Goal: Task Accomplishment & Management: Complete application form

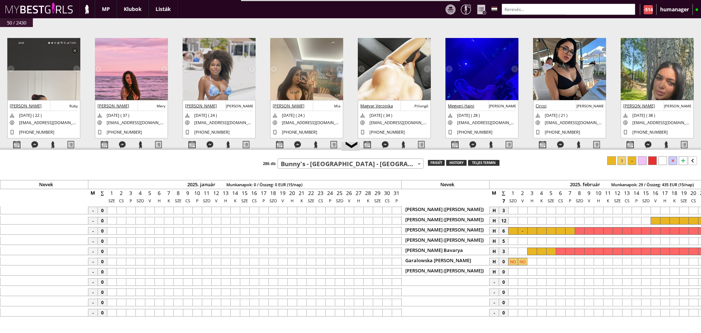
select select "248"
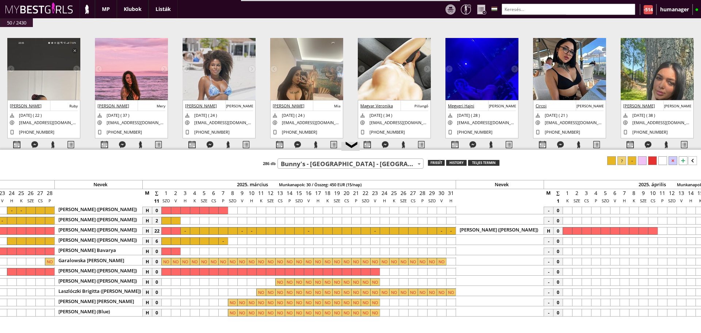
click at [532, 4] on input "text" at bounding box center [569, 9] width 134 height 11
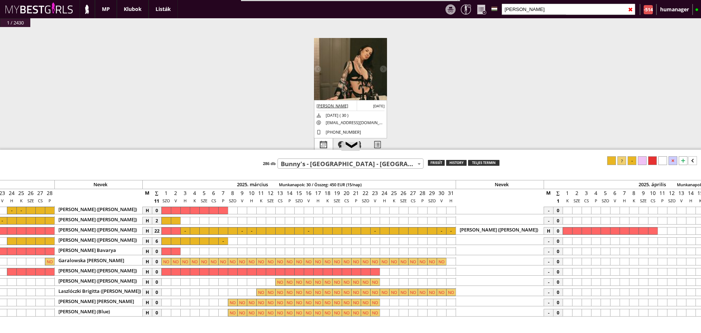
type input "[PERSON_NAME]"
click at [321, 145] on div at bounding box center [324, 144] width 18 height 13
select select "0"
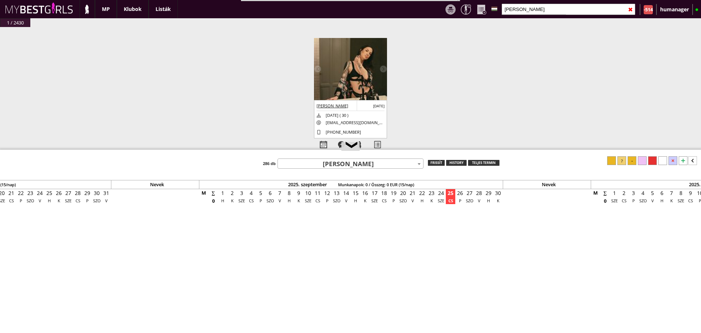
scroll to position [0, 3153]
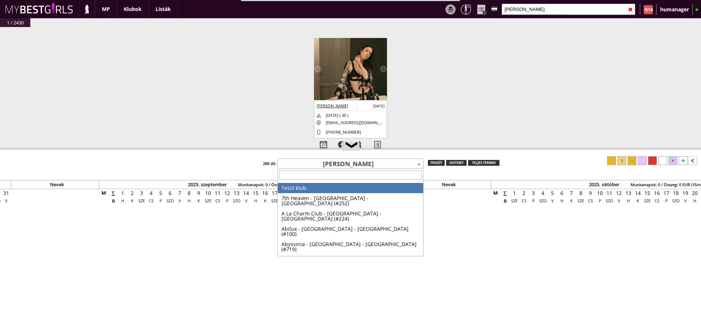
click at [345, 164] on span "[PERSON_NAME]" at bounding box center [350, 164] width 145 height 10
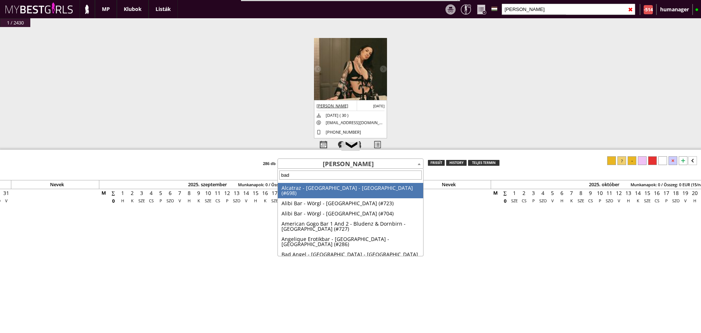
type input "bada"
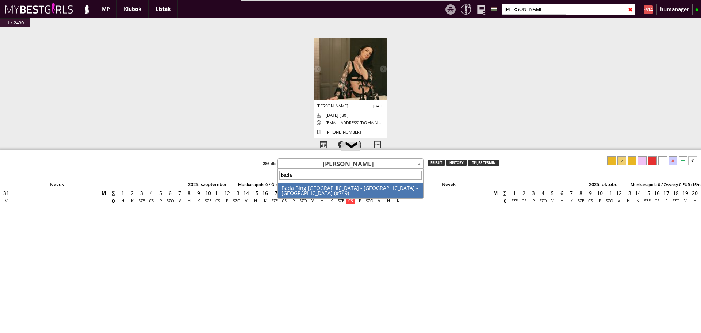
select select "749"
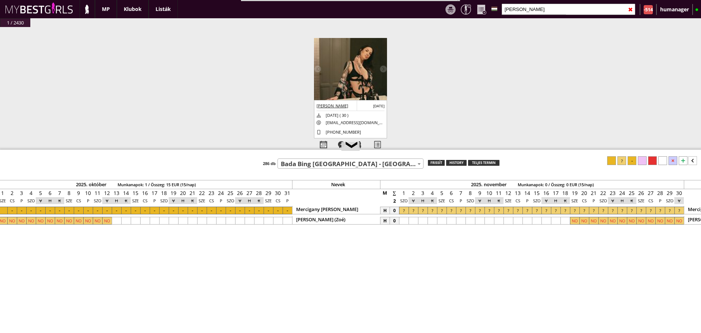
scroll to position [0, 3717]
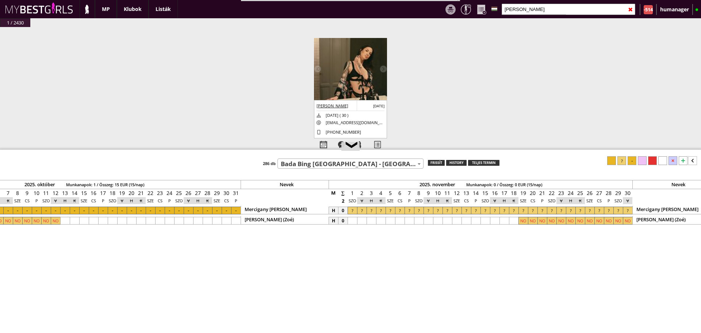
click at [682, 158] on div at bounding box center [683, 160] width 9 height 9
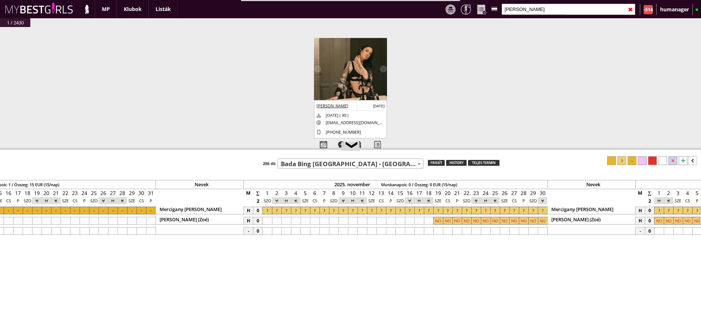
scroll to position [0, 3804]
click at [353, 230] on div at bounding box center [350, 231] width 9 height 8
click at [541, 231] on div at bounding box center [540, 231] width 9 height 8
click at [623, 161] on div at bounding box center [622, 160] width 9 height 9
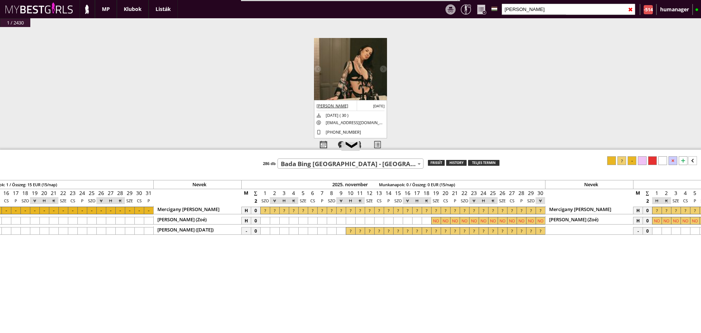
scroll to position [0, 4066]
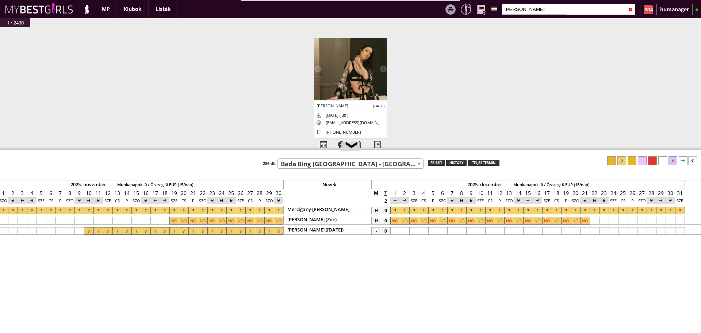
click at [584, 230] on div at bounding box center [585, 231] width 9 height 8
click at [395, 231] on div at bounding box center [395, 231] width 9 height 8
click at [623, 156] on div "❮ Teszt klub 7th Heaven - [GEOGRAPHIC_DATA] - [GEOGRAPHIC_DATA] (#252) A La Cha…" at bounding box center [350, 241] width 701 height 183
click at [623, 156] on div at bounding box center [622, 160] width 9 height 9
click at [535, 12] on input "[PERSON_NAME]" at bounding box center [569, 9] width 134 height 11
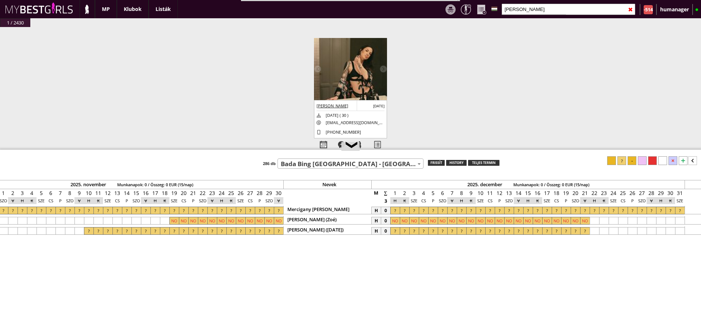
click at [535, 12] on input "[PERSON_NAME]" at bounding box center [569, 9] width 134 height 11
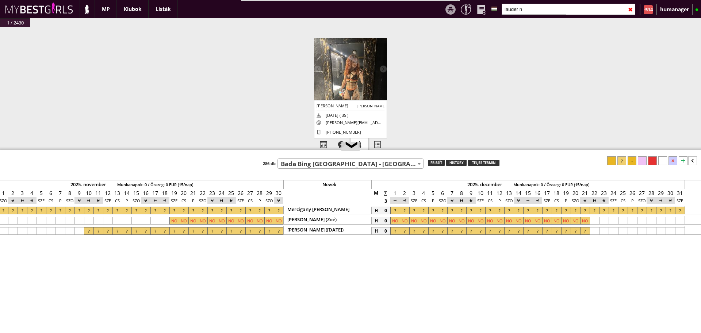
click at [361, 142] on div at bounding box center [360, 144] width 18 height 13
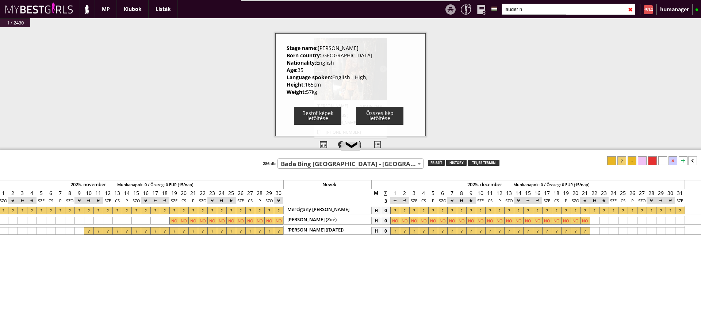
click at [235, 87] on div "#42455 [DATE] 17:12:52 Ożarowska [PERSON_NAME] [DATE] ( 22 ) [EMAIL_ADDRESS][DO…" at bounding box center [350, 97] width 701 height 141
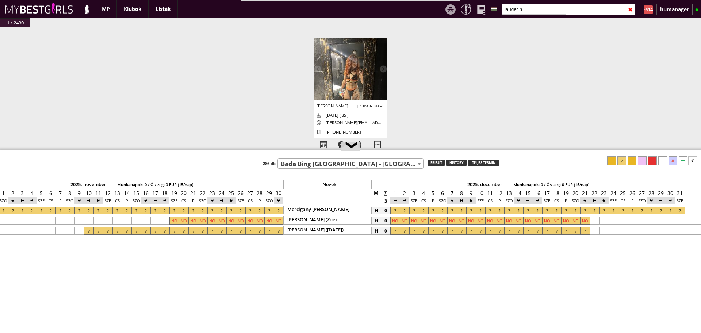
click at [350, 63] on img at bounding box center [350, 87] width 73 height 98
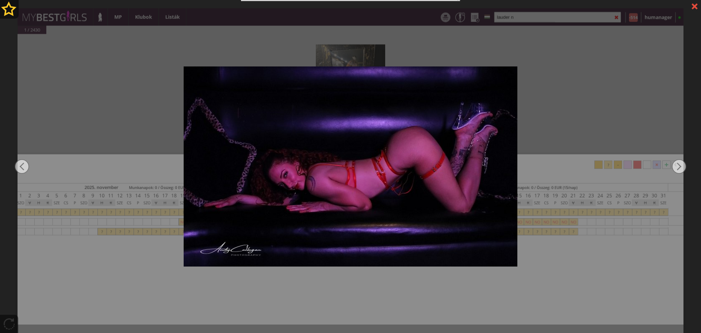
click at [568, 119] on div at bounding box center [350, 166] width 701 height 333
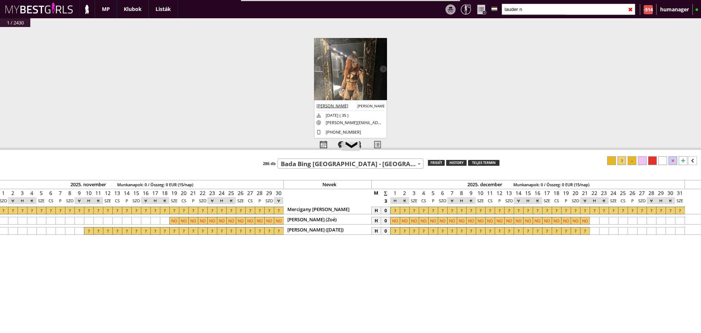
click at [532, 9] on input "lauder n" at bounding box center [569, 9] width 134 height 11
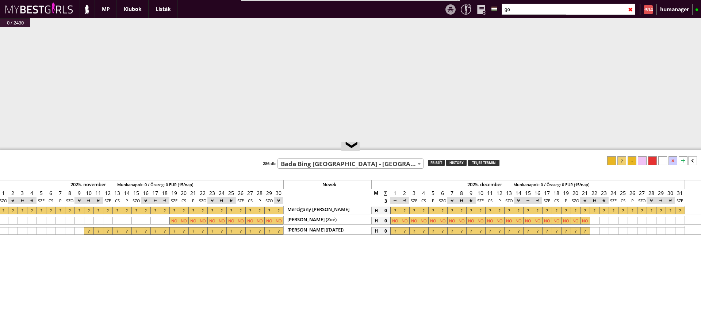
type input "g"
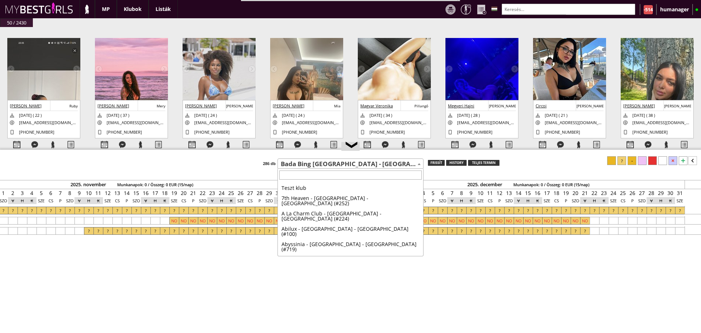
click at [320, 167] on span "Bada Bing [GEOGRAPHIC_DATA] - [GEOGRAPHIC_DATA] - [GEOGRAPHIC_DATA] (#749)" at bounding box center [350, 164] width 145 height 10
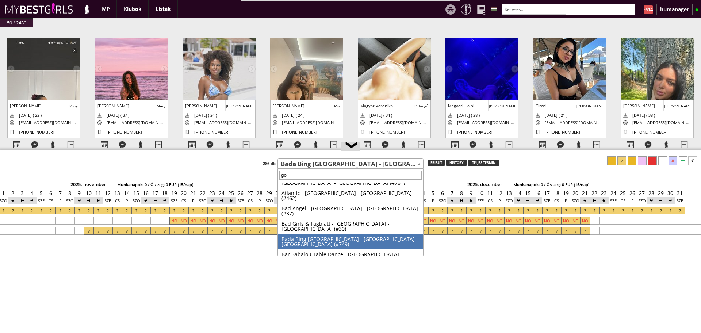
scroll to position [0, 0]
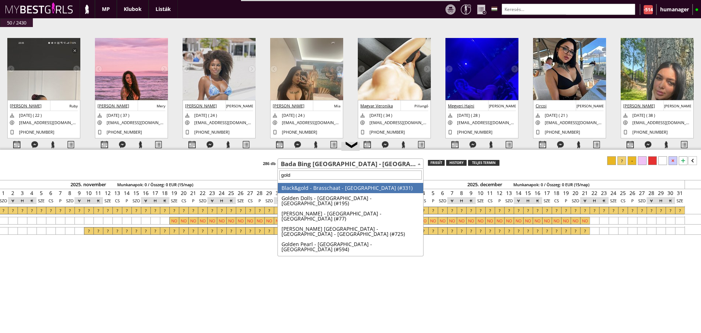
type input "goldf"
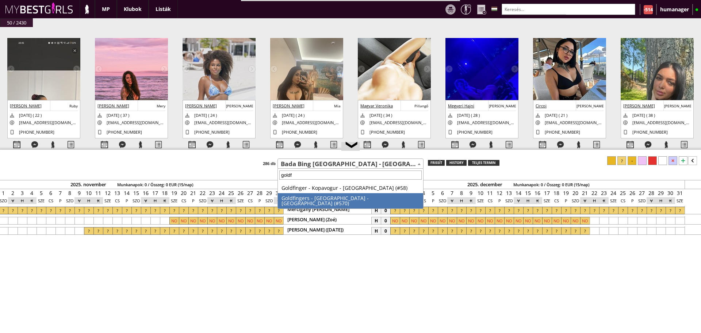
select select "570"
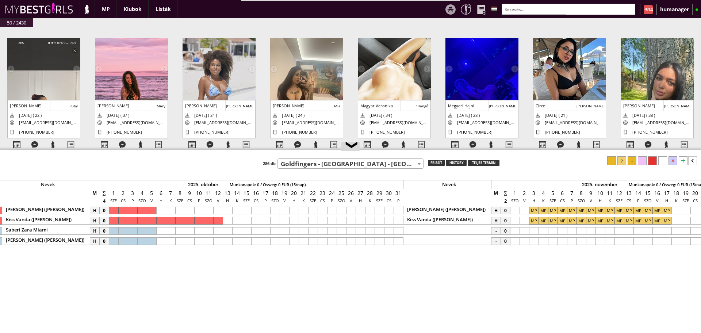
scroll to position [0, 3649]
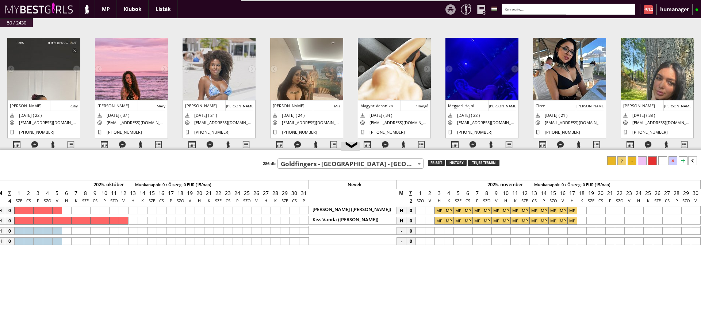
click at [522, 11] on input "text" at bounding box center [569, 9] width 134 height 11
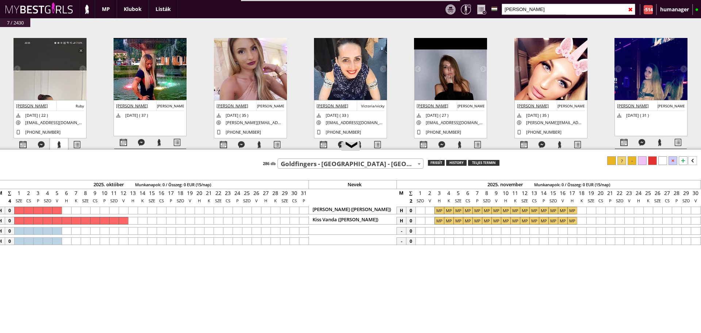
type input "[PERSON_NAME]"
click at [63, 144] on div at bounding box center [59, 144] width 18 height 13
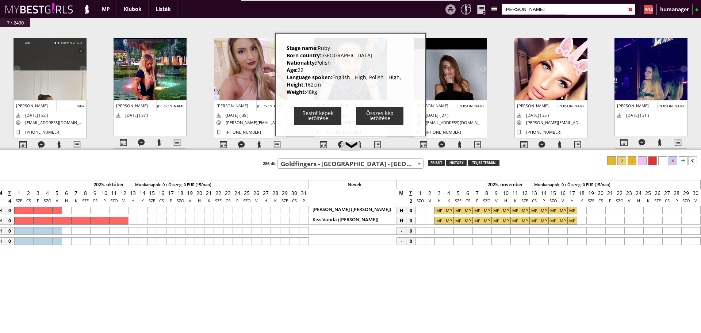
drag, startPoint x: 287, startPoint y: 48, endPoint x: 325, endPoint y: 92, distance: 58.1
click at [325, 92] on div "Stage name: [PERSON_NAME] Born country: [DEMOGRAPHIC_DATA] Nationality: [DEMOGR…" at bounding box center [344, 71] width 115 height 52
copy div "Stage name: Ruby Born country: [DEMOGRAPHIC_DATA] Nationality: Polish Age: [DEM…"
click at [44, 72] on img at bounding box center [50, 119] width 73 height 163
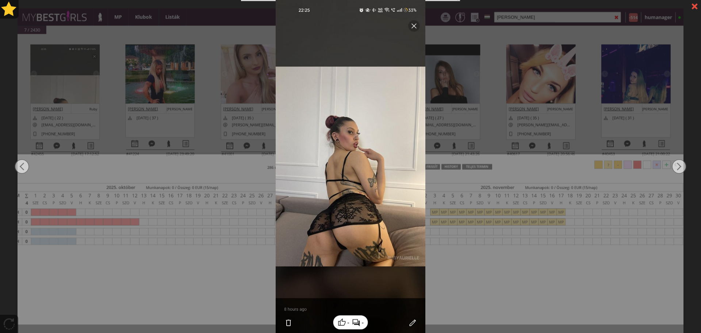
click at [506, 58] on div at bounding box center [350, 166] width 701 height 333
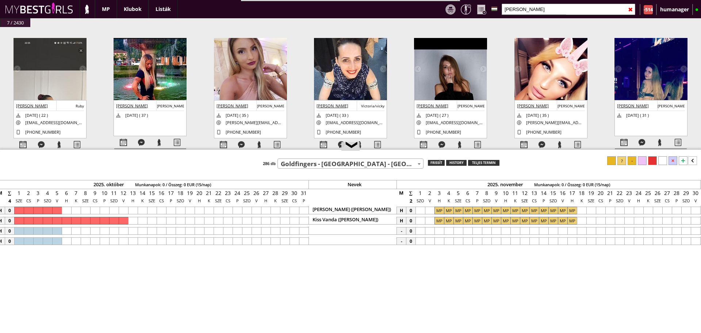
click at [524, 8] on input "[PERSON_NAME]" at bounding box center [569, 9] width 134 height 11
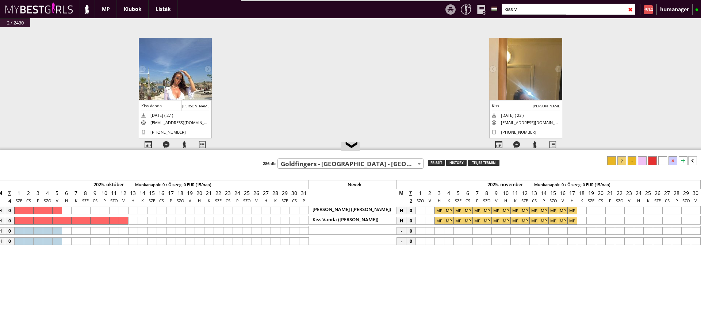
type input "kiss v"
click at [185, 141] on div at bounding box center [184, 144] width 18 height 13
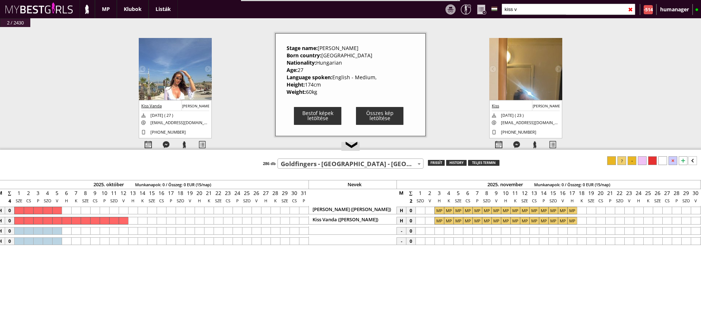
drag, startPoint x: 283, startPoint y: 47, endPoint x: 327, endPoint y: 94, distance: 64.3
click at [327, 94] on div "Stage name: [PERSON_NAME] Born country: [DEMOGRAPHIC_DATA] Nationality: [DEMOGR…" at bounding box center [350, 84] width 151 height 103
copy div "Stage name: [PERSON_NAME] Born country: [DEMOGRAPHIC_DATA] Nationality: Hungari…"
click at [187, 48] on img at bounding box center [175, 86] width 73 height 96
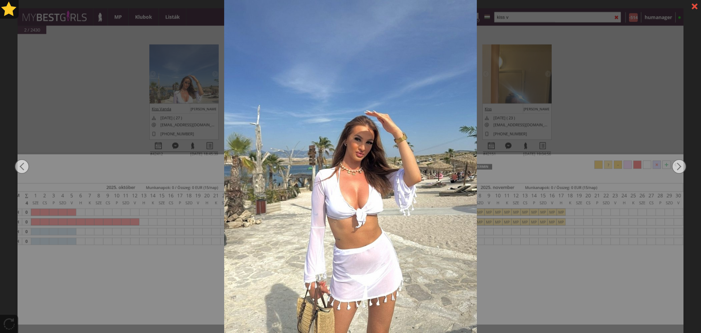
click at [614, 78] on div at bounding box center [350, 166] width 701 height 333
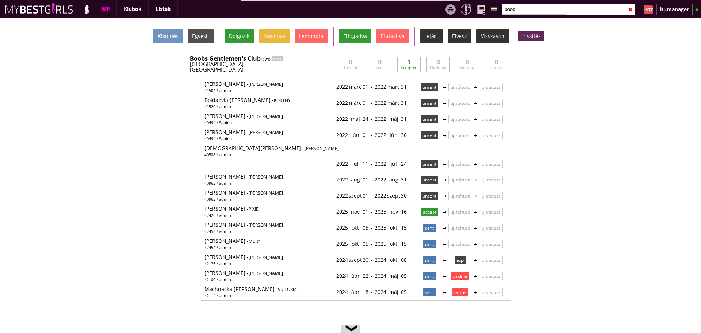
scroll to position [16, 0]
click at [518, 8] on input "boob" at bounding box center [569, 9] width 134 height 11
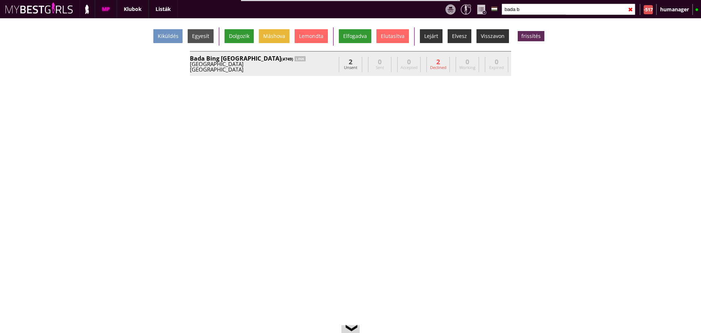
type input "bada b"
click at [305, 64] on div "Denmark" at bounding box center [263, 63] width 146 height 5
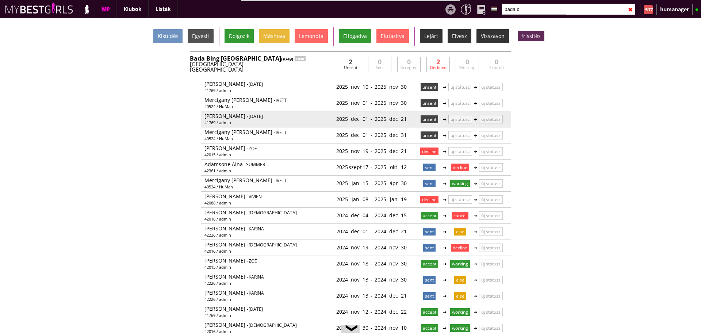
click at [421, 117] on p "unsent" at bounding box center [430, 119] width 18 height 8
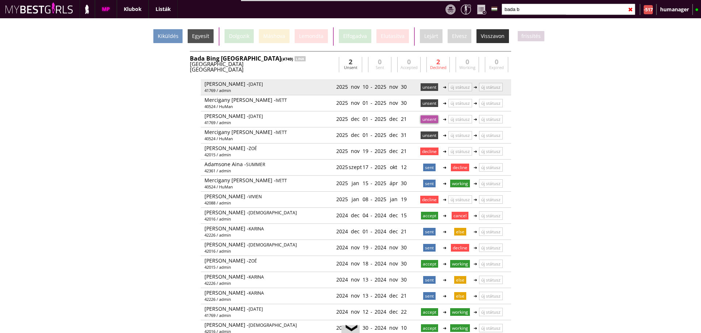
click at [421, 88] on p "unsent" at bounding box center [430, 87] width 18 height 8
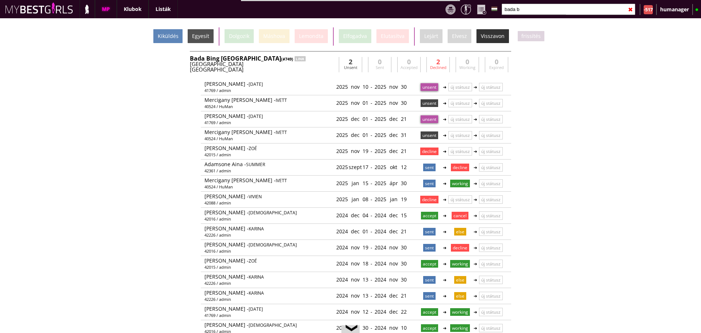
click at [177, 37] on div "Kiküldés" at bounding box center [167, 36] width 29 height 14
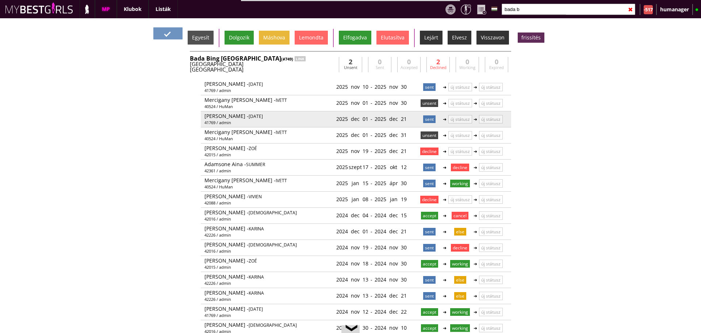
click at [425, 116] on p "sent" at bounding box center [429, 119] width 12 height 8
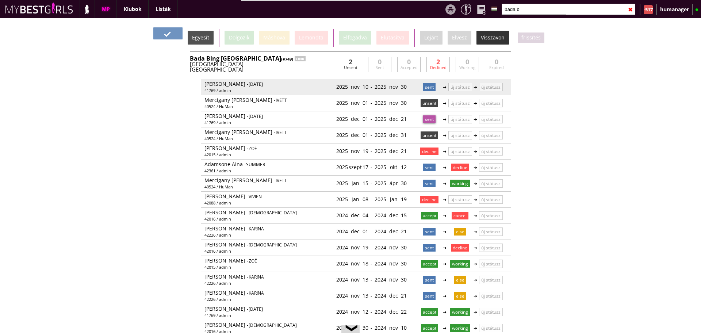
click at [425, 85] on p "sent" at bounding box center [429, 87] width 12 height 8
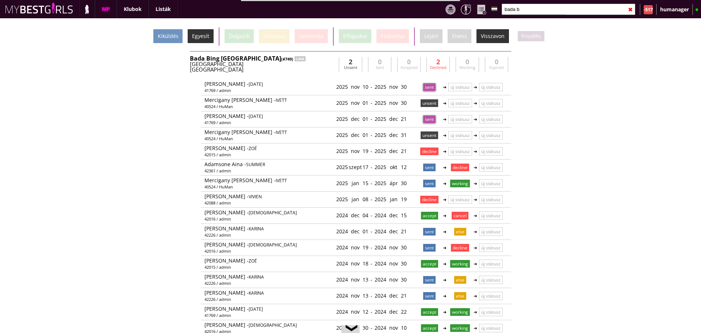
click at [203, 35] on div "Egyesít" at bounding box center [201, 36] width 26 height 14
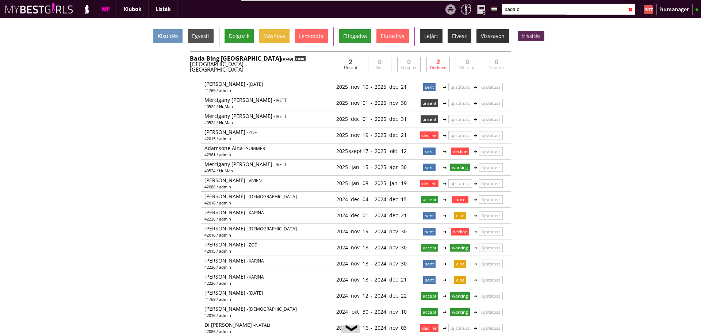
click at [295, 58] on div "LINK" at bounding box center [300, 58] width 11 height 5
click at [290, 67] on div "Copenhagen" at bounding box center [263, 69] width 146 height 5
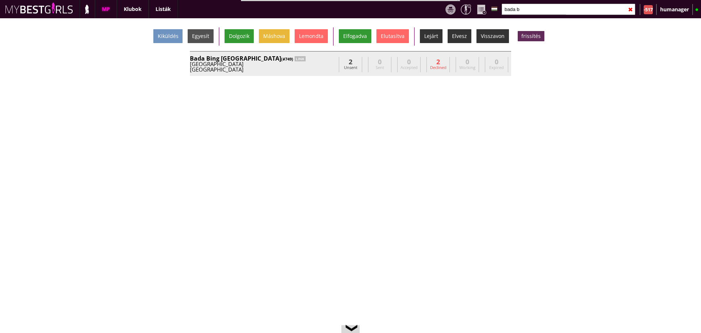
click at [290, 67] on div "Copenhagen" at bounding box center [263, 69] width 146 height 5
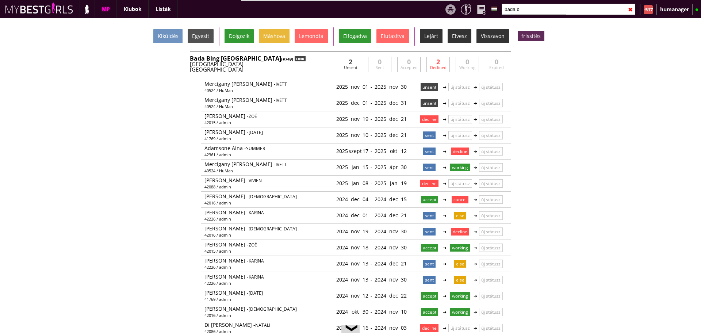
click at [295, 58] on div "LINK" at bounding box center [300, 58] width 11 height 5
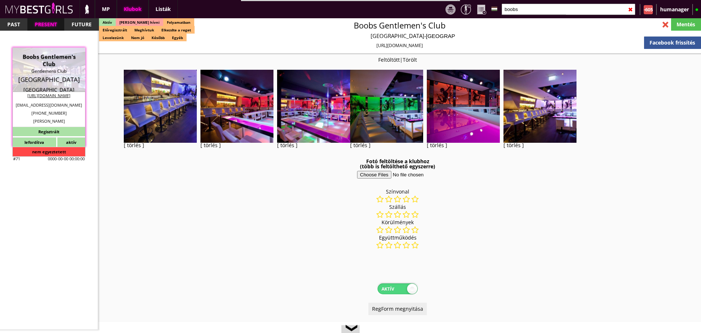
select select "reg"
select select "months"
select select "weeks"
select select "0"
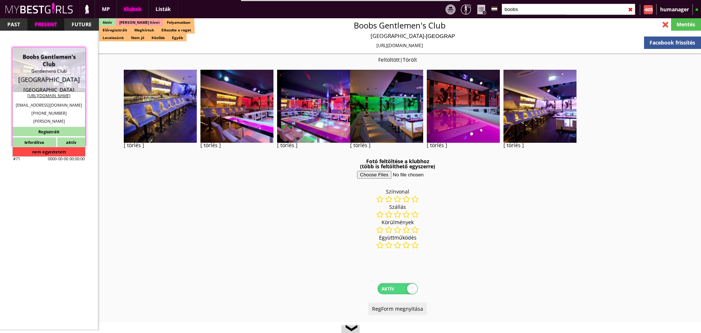
select select "room"
select select "last day"
click at [523, 8] on input "boobs" at bounding box center [569, 9] width 134 height 11
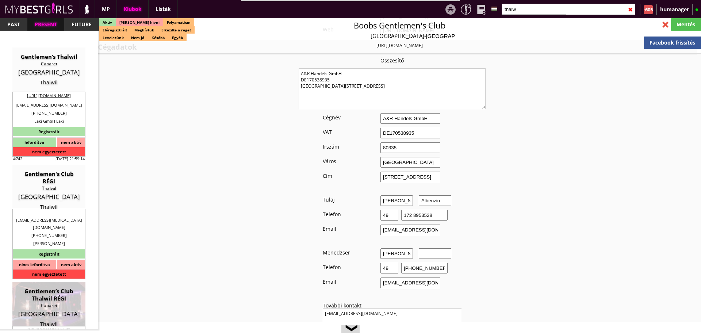
type input "thalw"
click at [41, 48] on div "PAST PRESENT FUTURE Aktív Meg kell hívni Folyamatban Előregisztrált Meghívtuk E…" at bounding box center [99, 35] width 198 height 34
click at [46, 57] on div "Gentlemen’s Thalwil" at bounding box center [49, 56] width 62 height 7
type input "Thalwil"
checkbox input "false"
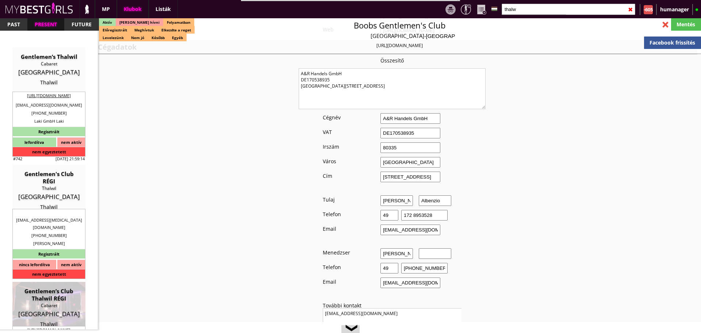
type textarea "LaKi GmbH CHE-196.444.798 Gotthardstrasse 58 8800 Thalwil 2024: Lucky és Kitti …"
type input "20.00"
type input "CHF"
type input "Gentlemen’s Thalwil"
type input "Cabaret"
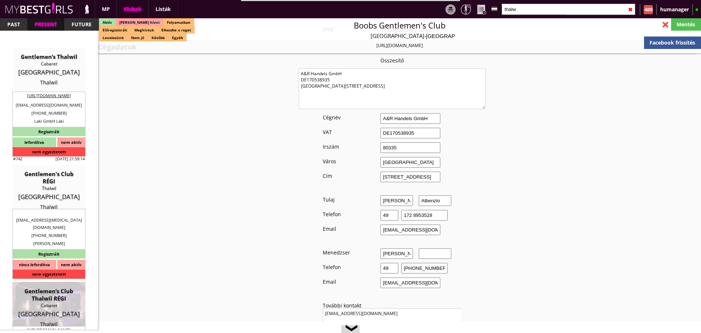
type input "8800"
type input "Gothardstrasse 58"
type input "41"
type input "763359910"
type input "anes.sabotic1@gmail.com"
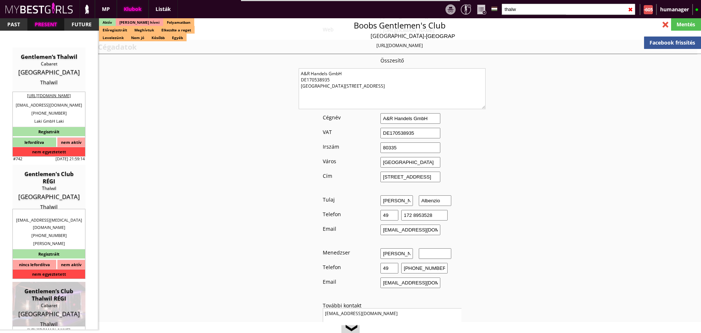
type input "http://Gentlemen’s.ch"
type textarea "LaKi GmbH CHE-196.444.798 8800 Thalwil Gotthardstrasse 58"
type input "LaKi GmbH"
type input "CHE-196.444.798"
type input "8800"
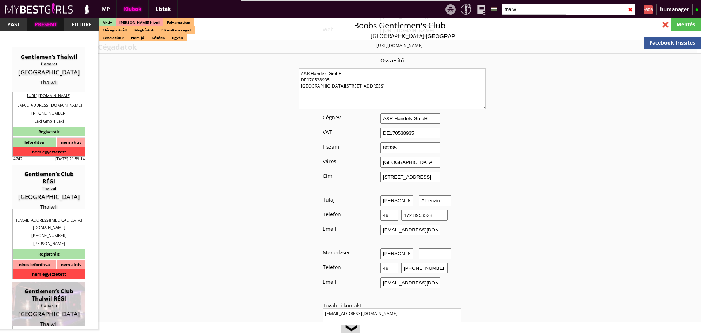
type input "Thalwil"
type input "Gotthardstrasse 58"
type input "Laki GmbH"
type input "Laki"
type input "41"
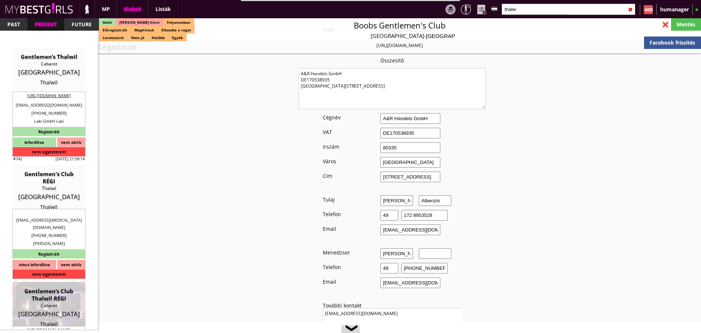
type input "763359910"
type input "anes.sabotic1@gmail.com"
type input "Kitti"
type input "Laki"
type input "41"
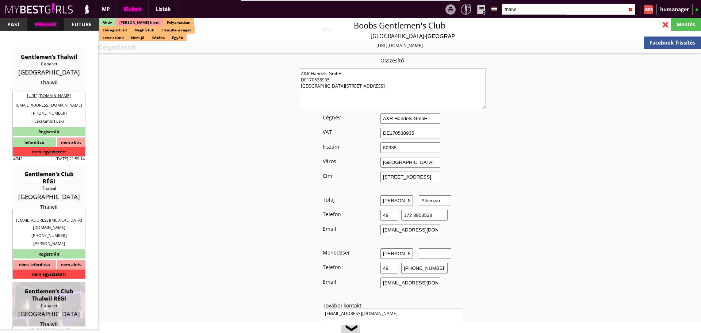
type input "765921990"
type input "kitti.sabotic1@gmail.com"
type input "7"
type input "1"
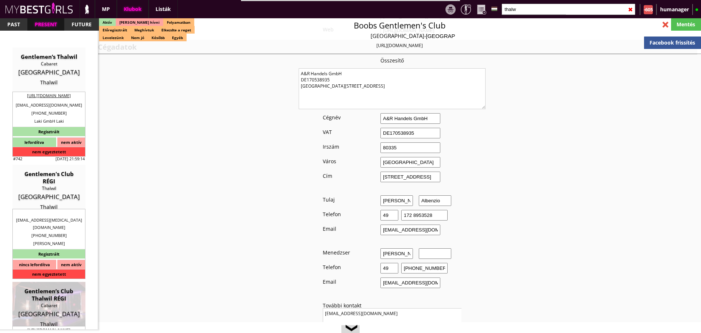
type input "1"
select select "months"
select select "1"
select select "apartmant"
type input "0.00"
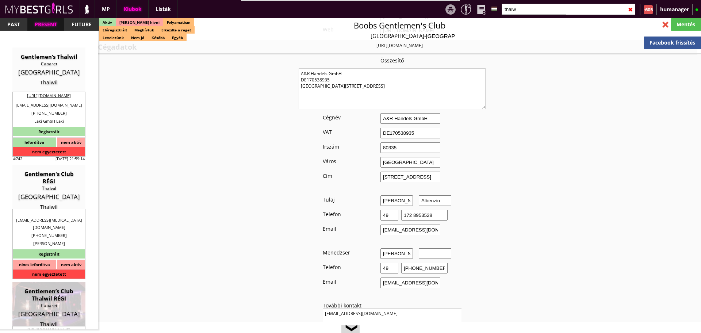
type input "2"
checkbox input "true"
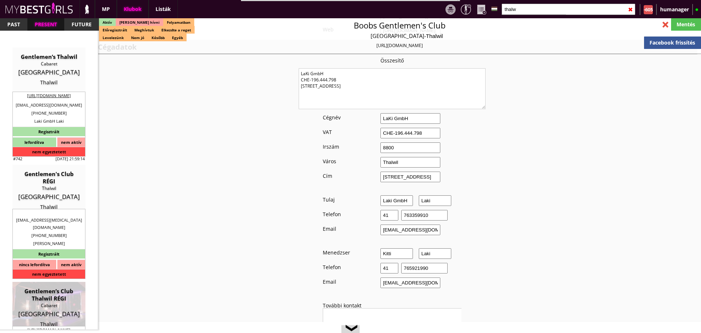
checkbox input "false"
checkbox input "true"
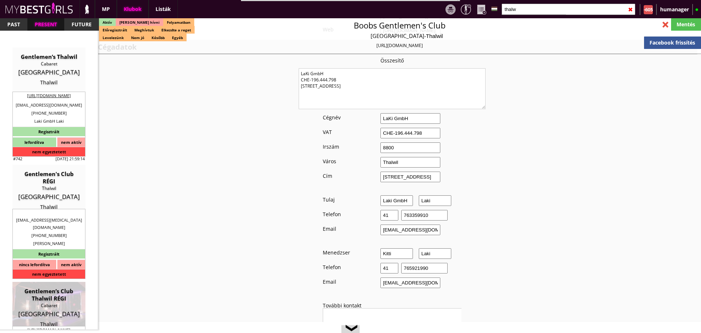
checkbox input "true"
type input "6"
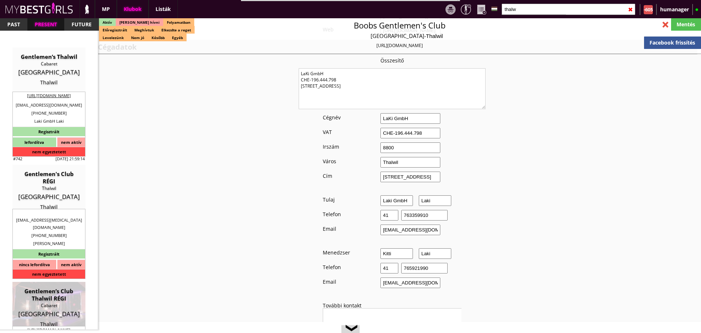
checkbox input "true"
checkbox input "false"
type input "3"
type input "6000"
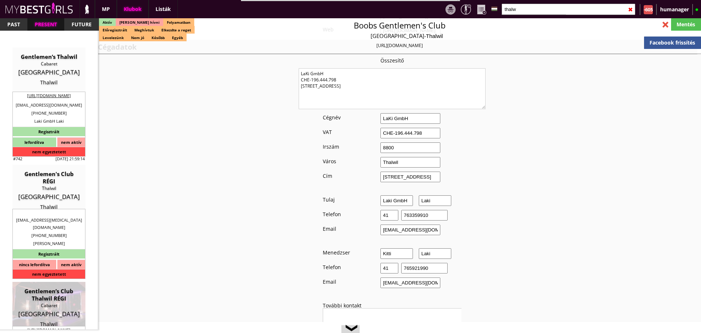
type input "100.00"
type input "80.00"
select select "last day"
checkbox input "false"
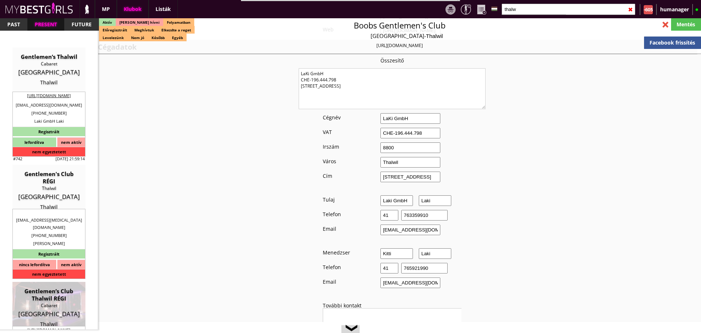
checkbox input "true"
type input "350"
type input "3400"
checkbox input "true"
type input "350"
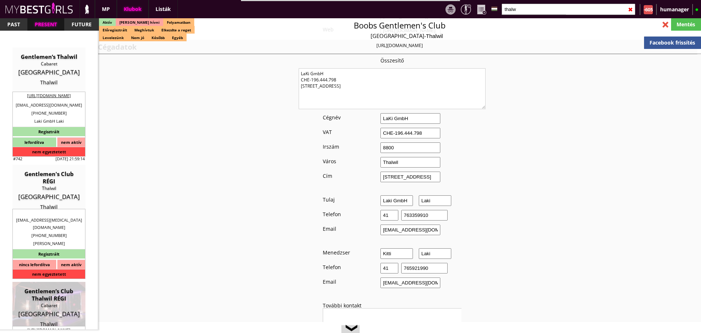
type input "3400"
type input "30"
select select "anes.sabotic1@gmail.com"
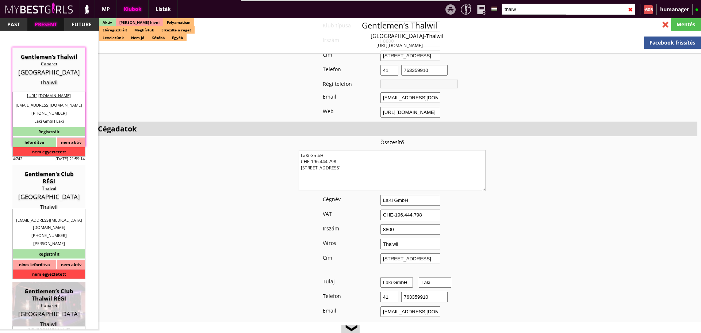
type input "dgfgfd"
type input "dfgdfstr"
type input "eergrt"
type textarea "Country: Switzerland Travel: with driver or with plane Min stay: 1 week Average…"
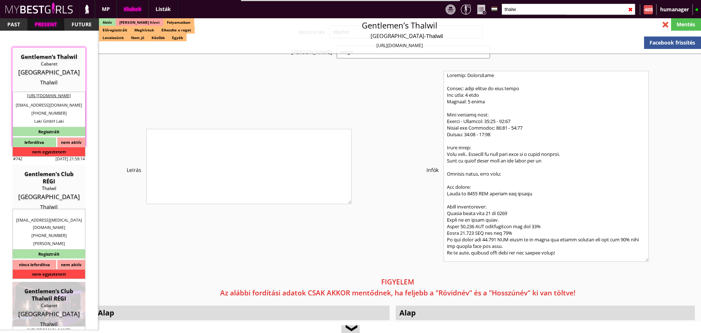
click at [523, 8] on input "thalw" at bounding box center [569, 9] width 134 height 11
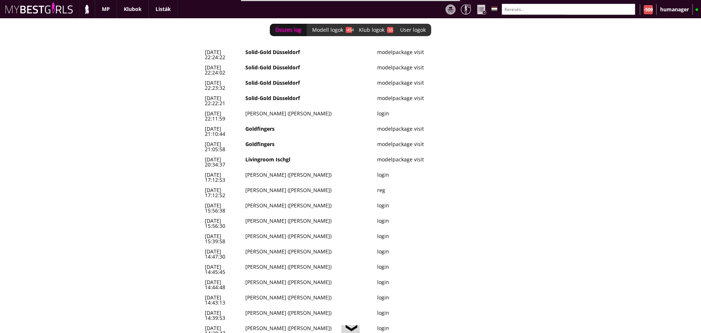
scroll to position [0, 3153]
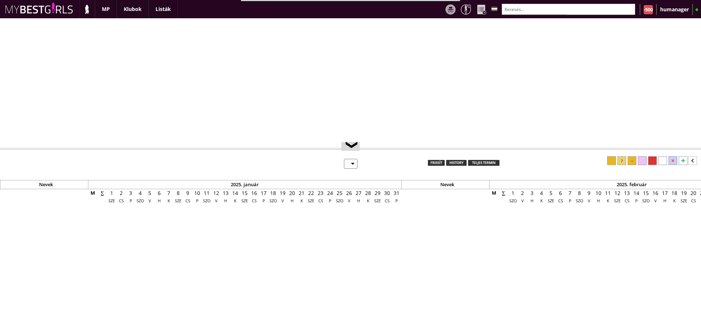
select select "0"
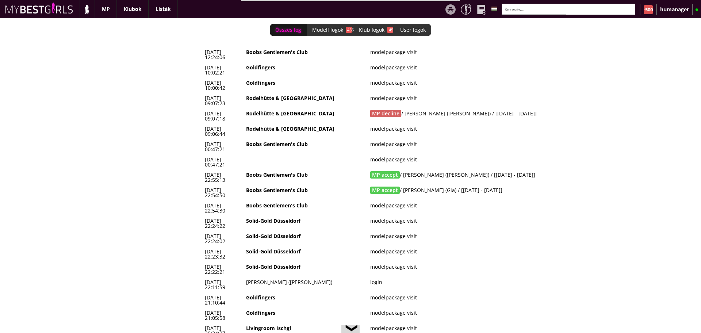
scroll to position [0, 3163]
drag, startPoint x: 534, startPoint y: 144, endPoint x: 203, endPoint y: 133, distance: 330.4
copy tbody "2025-09-25 22:55:13 Boobs Gentlemen's Club MP accept / Oller Maria (Mery) / [20…"
